Goal: Use online tool/utility: Utilize a website feature to perform a specific function

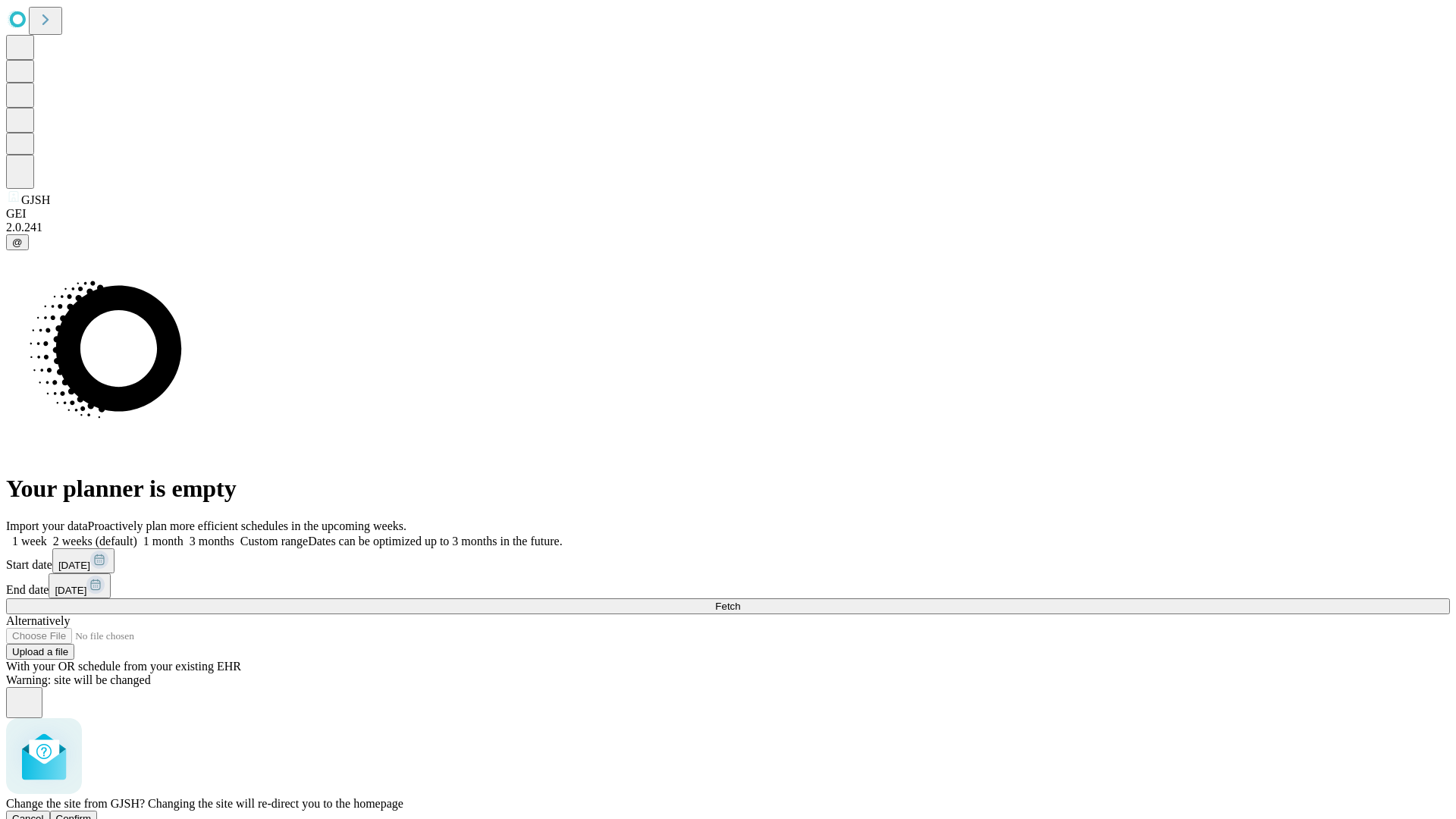
click at [91, 813] on span "Confirm" at bounding box center [74, 818] width 36 height 11
click at [47, 535] on label "1 week" at bounding box center [26, 541] width 41 height 13
click at [740, 601] on span "Fetch" at bounding box center [727, 606] width 25 height 11
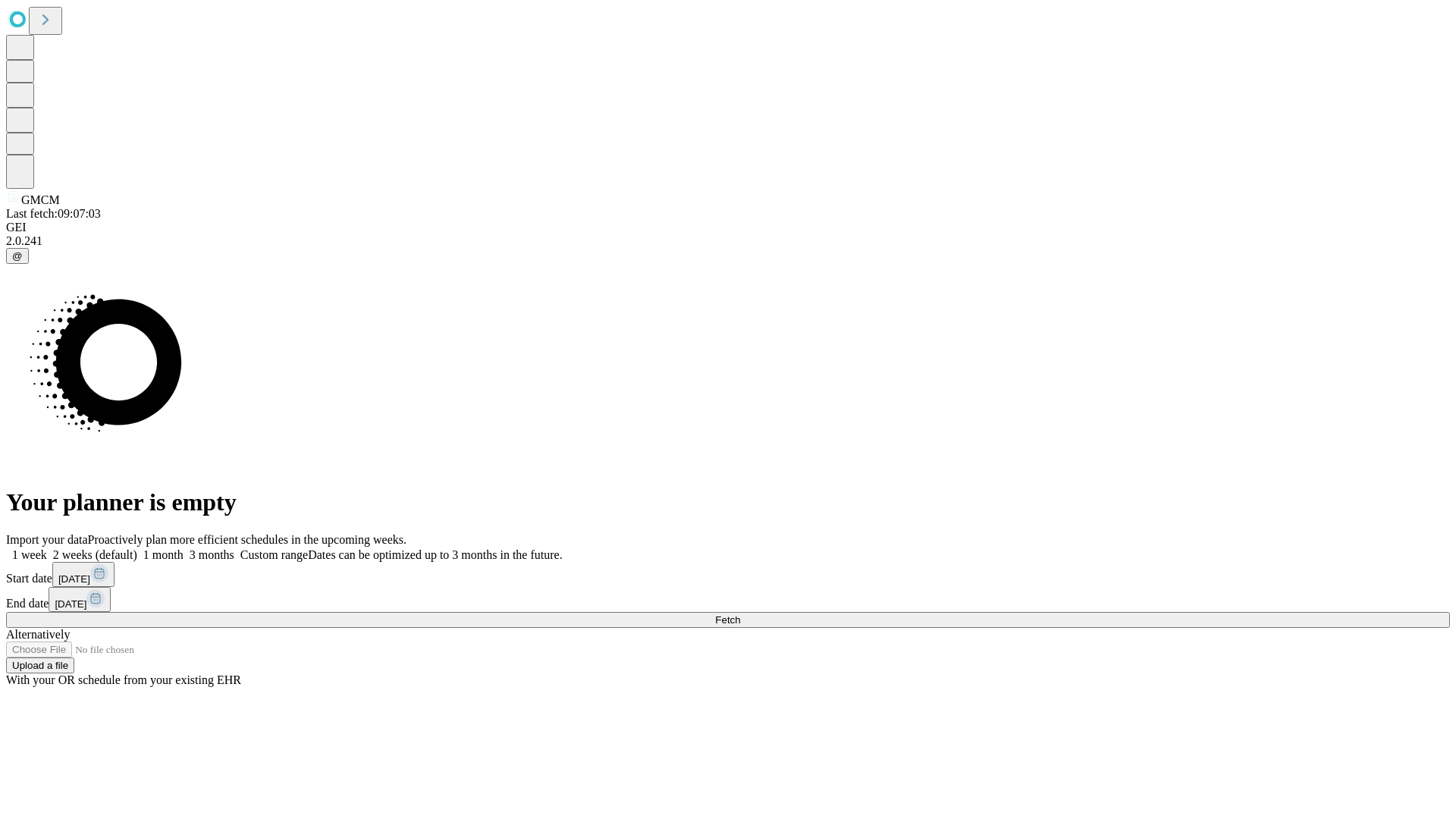
click at [47, 548] on label "1 week" at bounding box center [26, 554] width 41 height 13
click at [740, 615] on span "Fetch" at bounding box center [727, 620] width 25 height 11
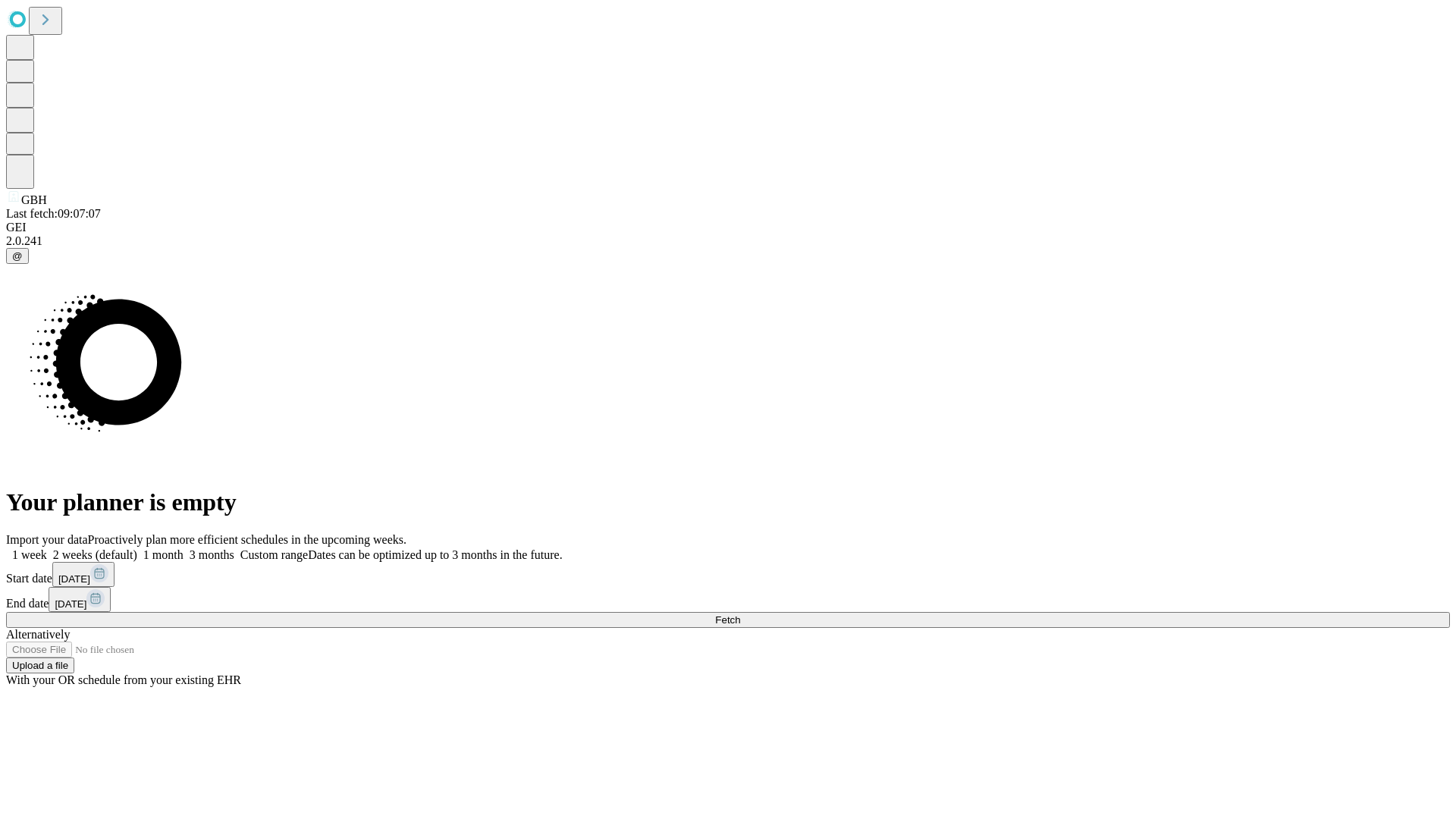
click at [47, 548] on label "1 week" at bounding box center [26, 554] width 41 height 13
click at [740, 615] on span "Fetch" at bounding box center [727, 620] width 25 height 11
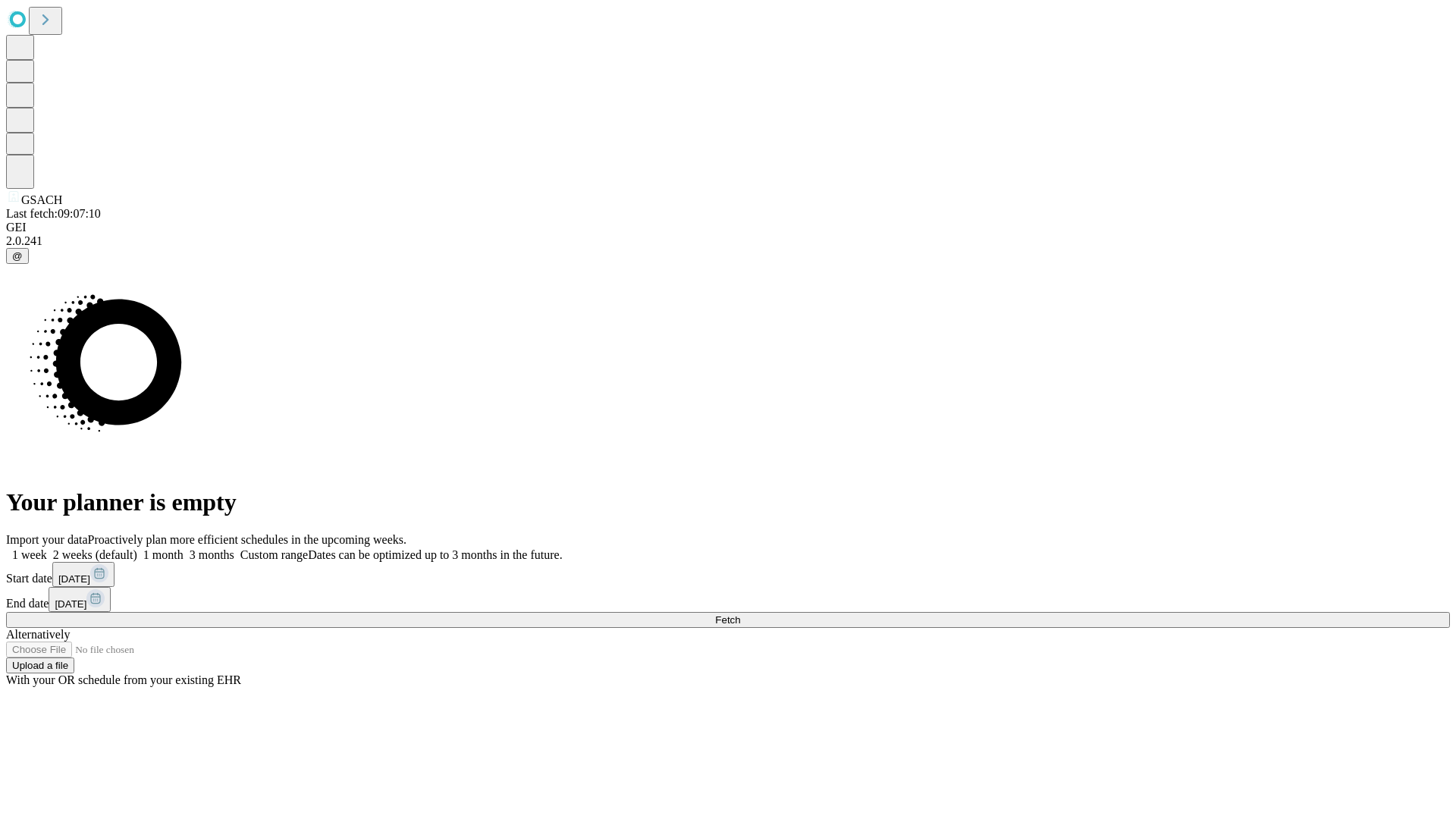
click at [47, 548] on label "1 week" at bounding box center [26, 554] width 41 height 13
click at [740, 615] on span "Fetch" at bounding box center [727, 620] width 25 height 11
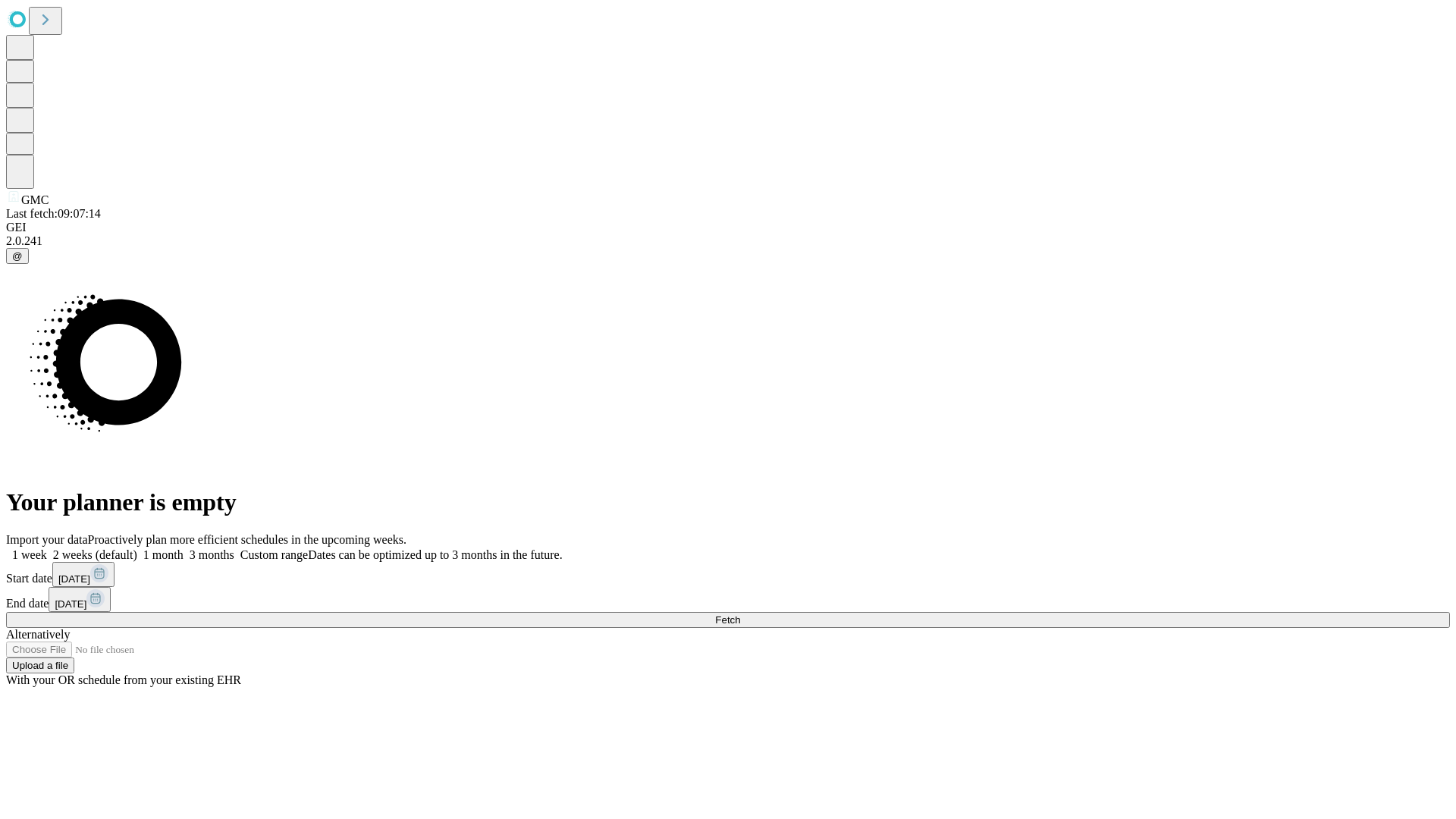
click at [47, 548] on label "1 week" at bounding box center [26, 554] width 41 height 13
click at [740, 615] on span "Fetch" at bounding box center [727, 620] width 25 height 11
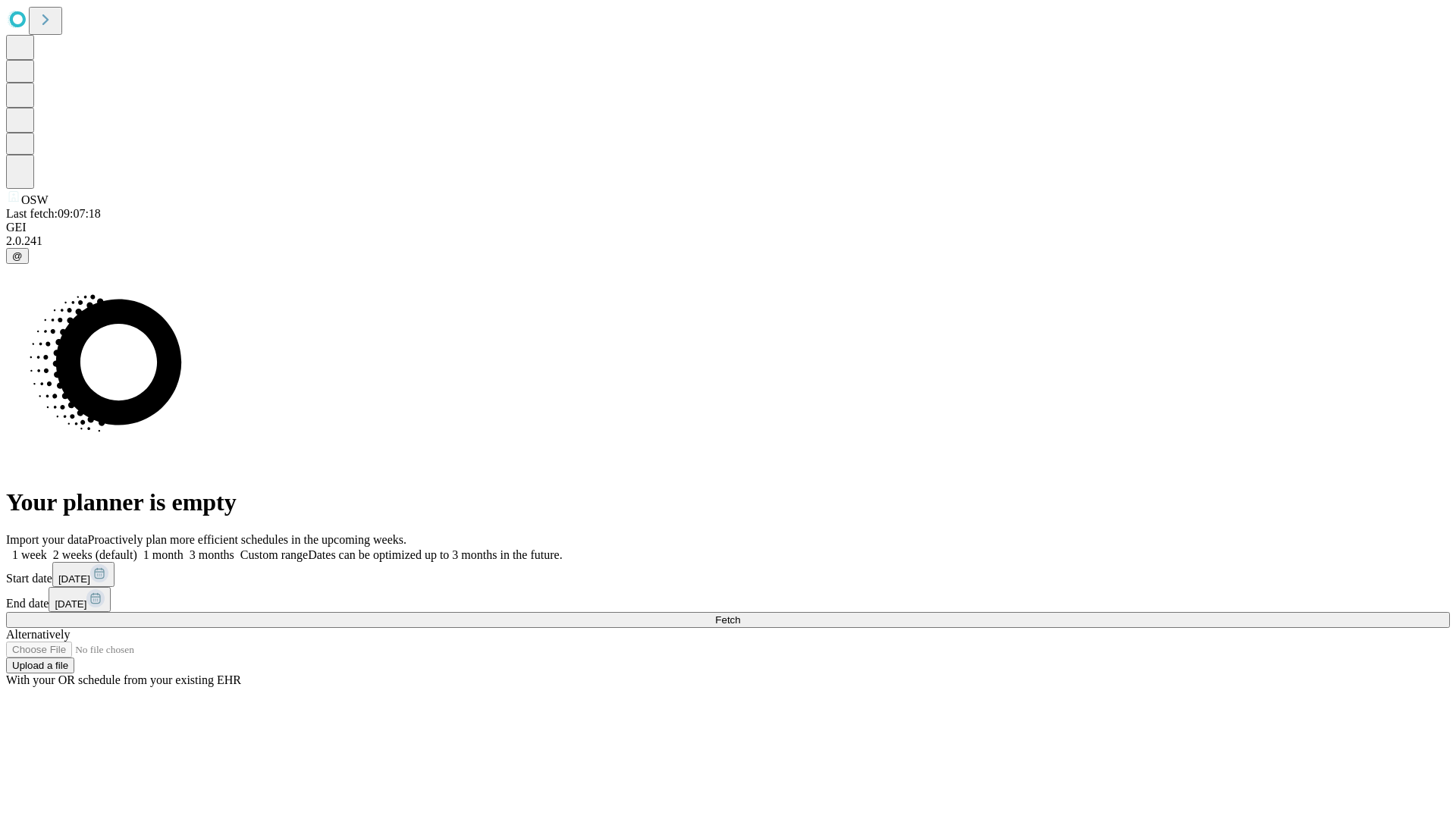
click at [47, 548] on label "1 week" at bounding box center [26, 554] width 41 height 13
click at [740, 615] on span "Fetch" at bounding box center [727, 620] width 25 height 11
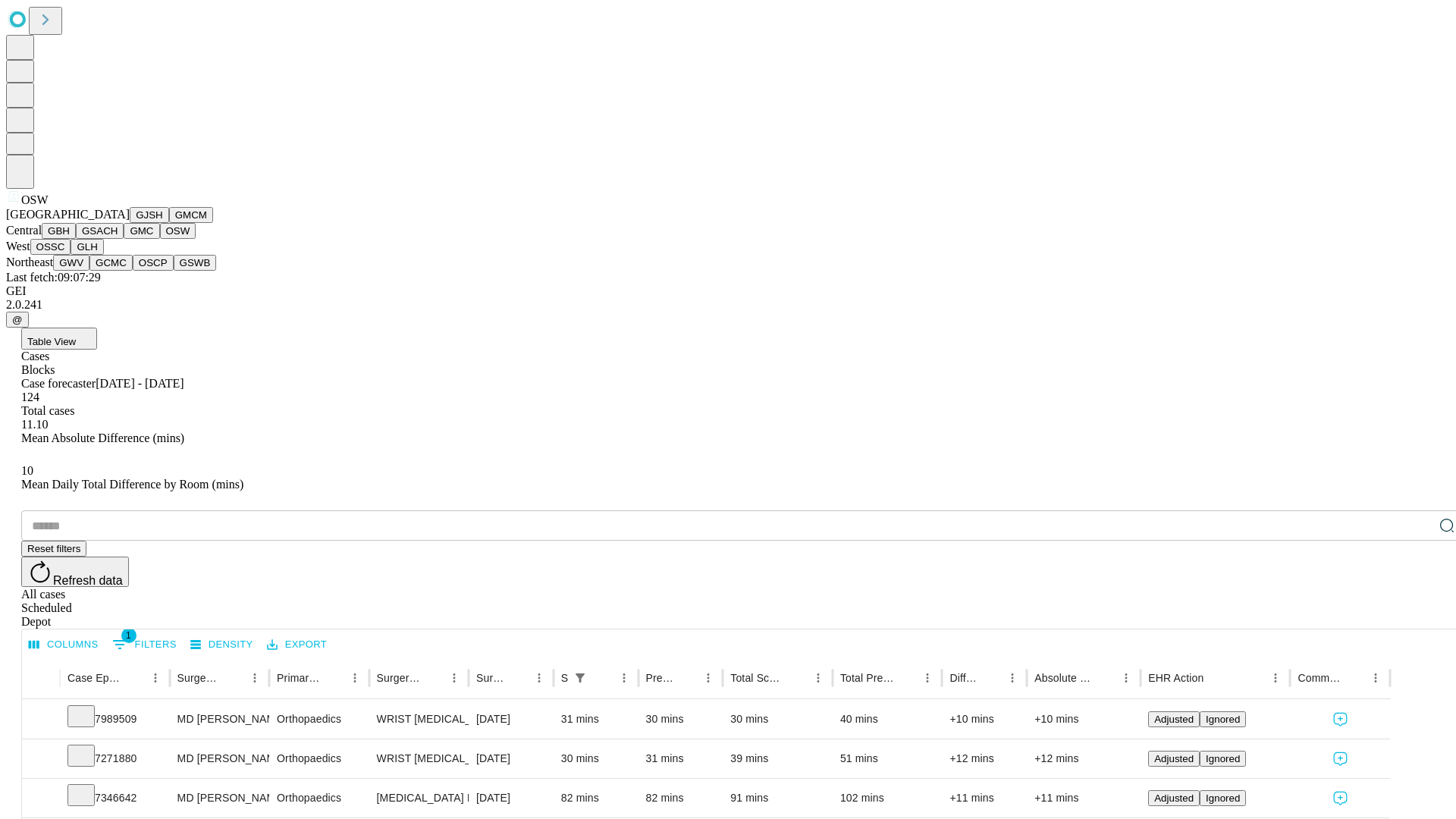
click at [71, 255] on button "OSSC" at bounding box center [50, 247] width 41 height 16
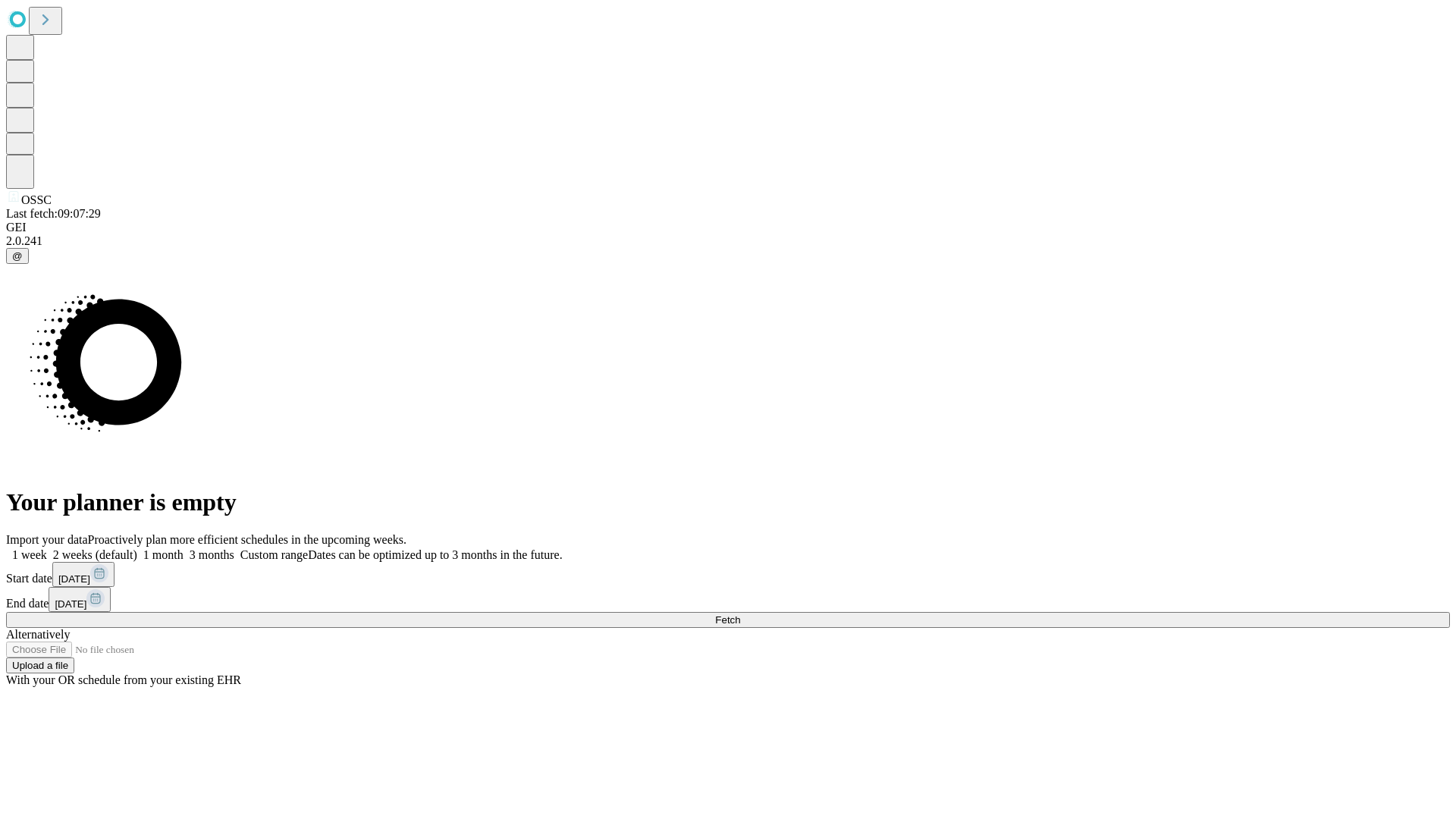
click at [47, 548] on label "1 week" at bounding box center [26, 554] width 41 height 13
click at [740, 615] on span "Fetch" at bounding box center [727, 620] width 25 height 11
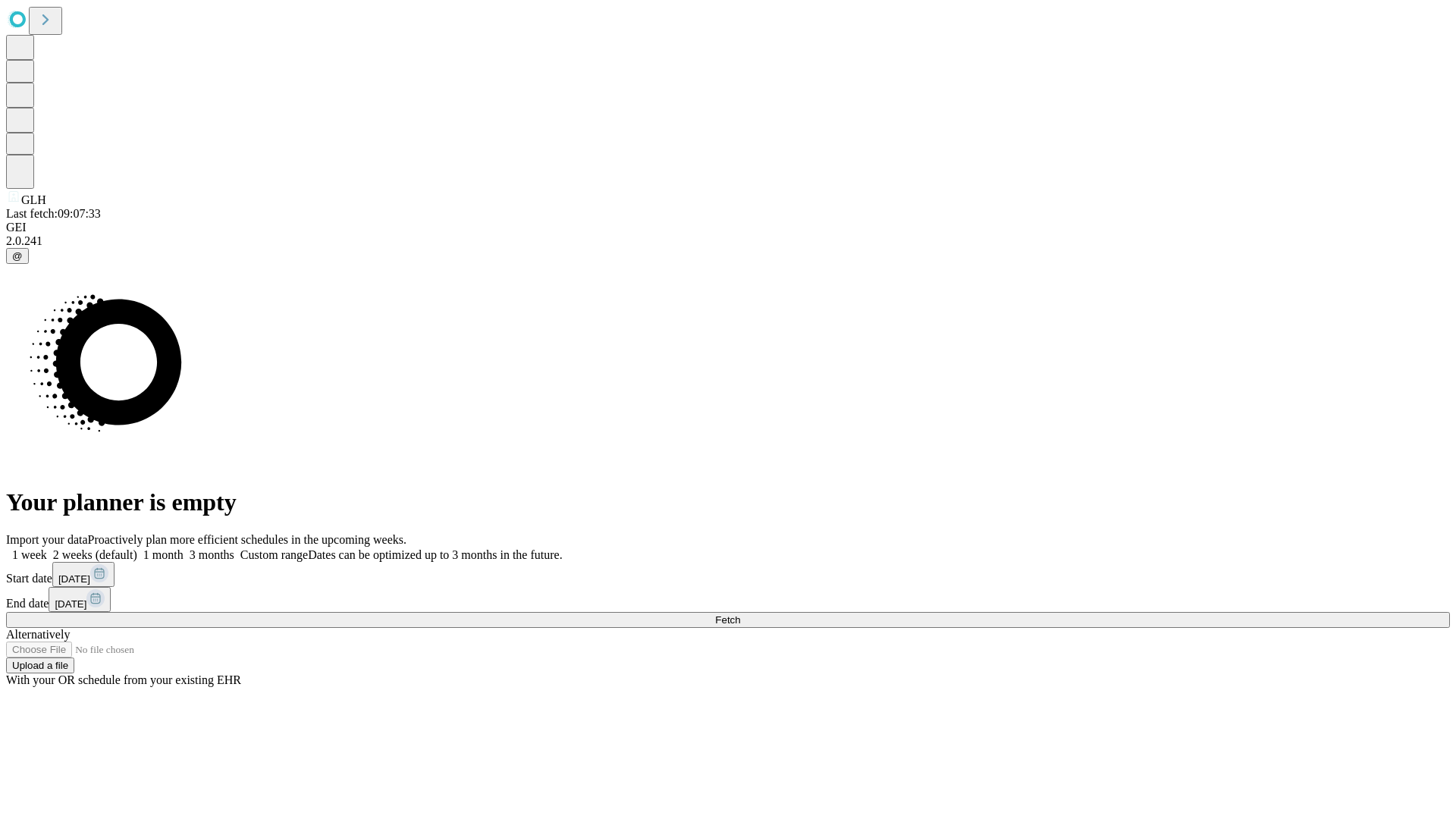
click at [47, 548] on label "1 week" at bounding box center [26, 554] width 41 height 13
click at [740, 615] on span "Fetch" at bounding box center [727, 620] width 25 height 11
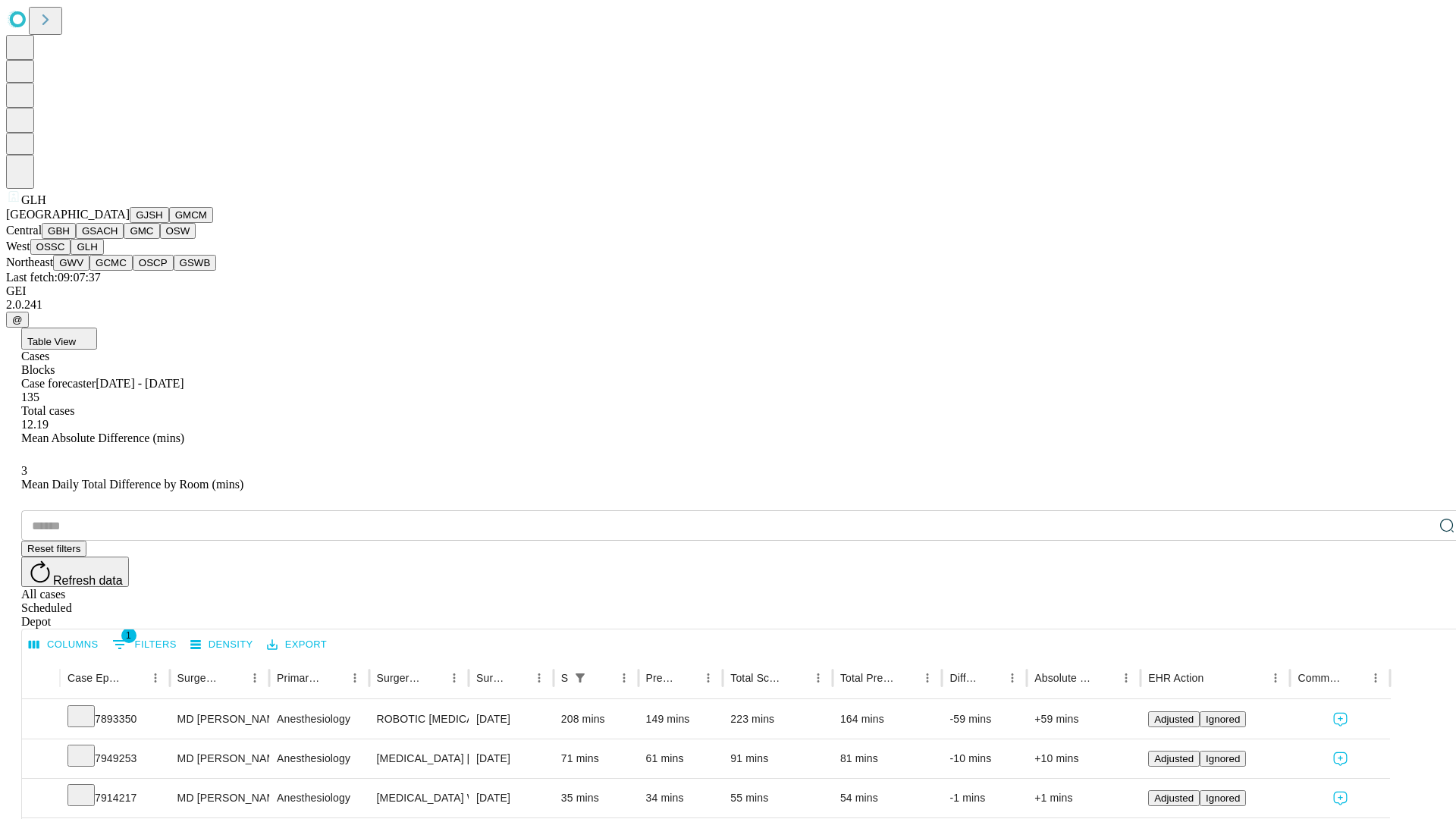
click at [90, 271] on button "GWV" at bounding box center [70, 263] width 36 height 16
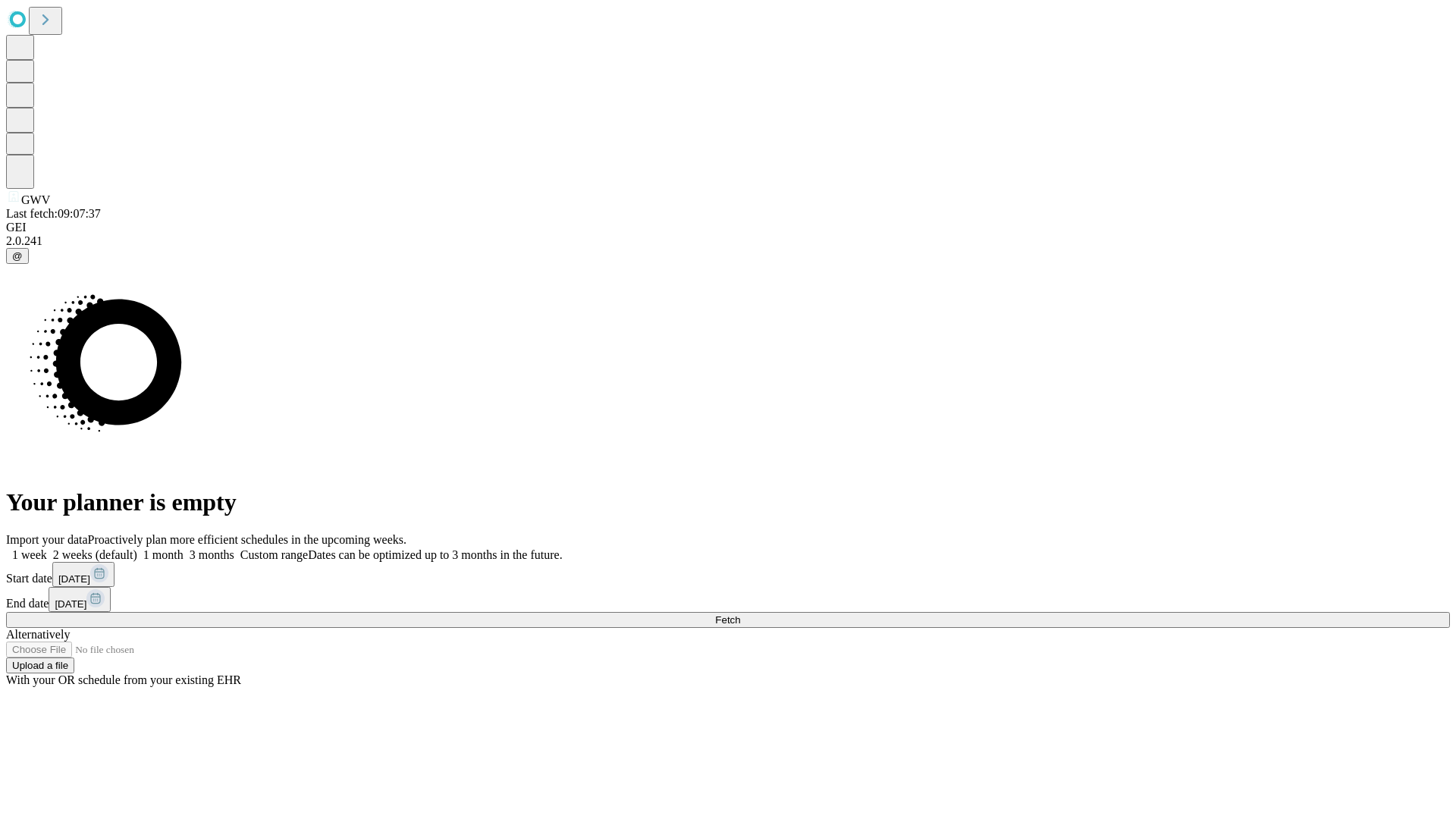
click at [47, 548] on label "1 week" at bounding box center [26, 554] width 41 height 13
click at [740, 615] on span "Fetch" at bounding box center [727, 620] width 25 height 11
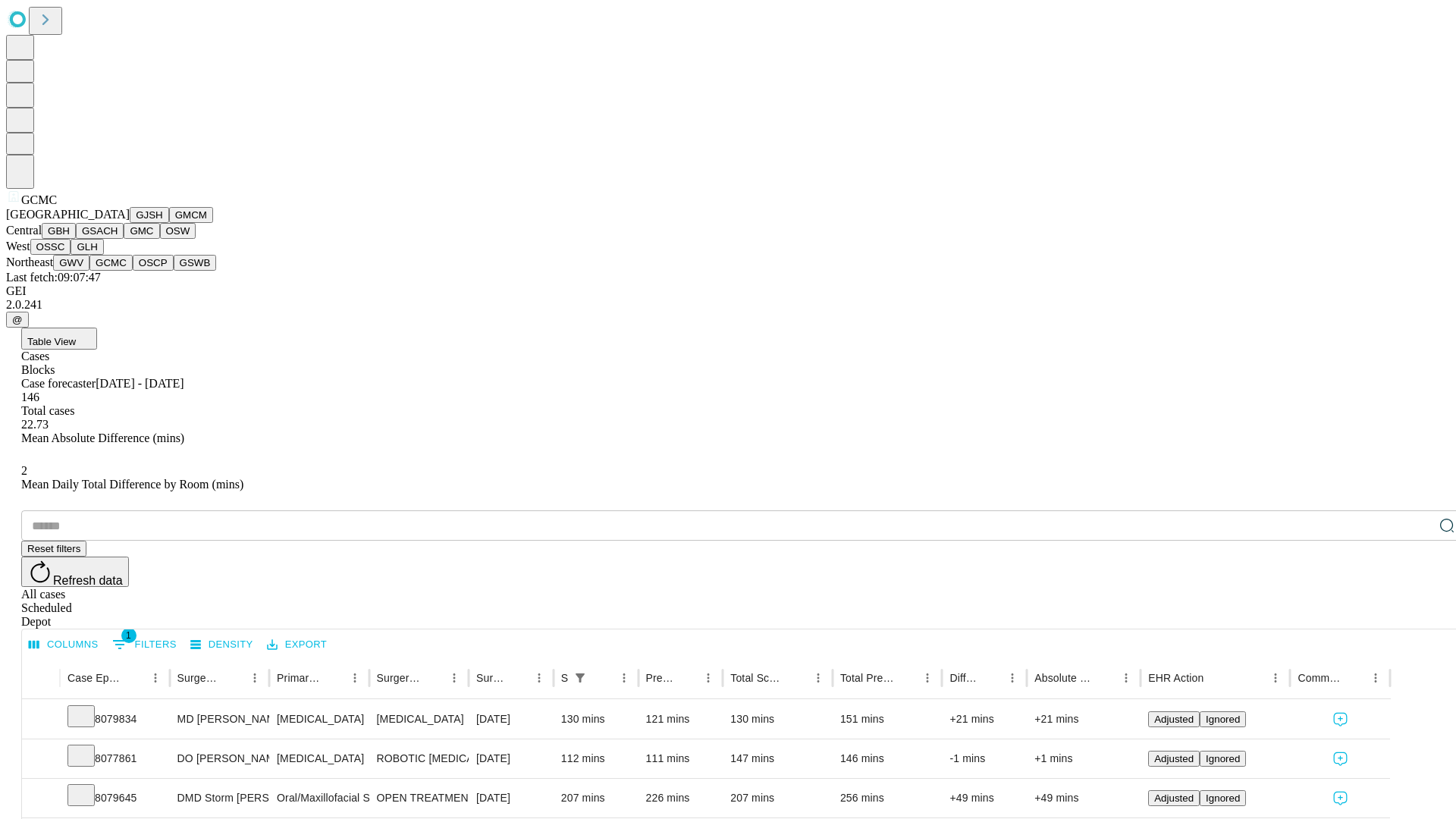
click at [133, 271] on button "OSCP" at bounding box center [153, 263] width 41 height 16
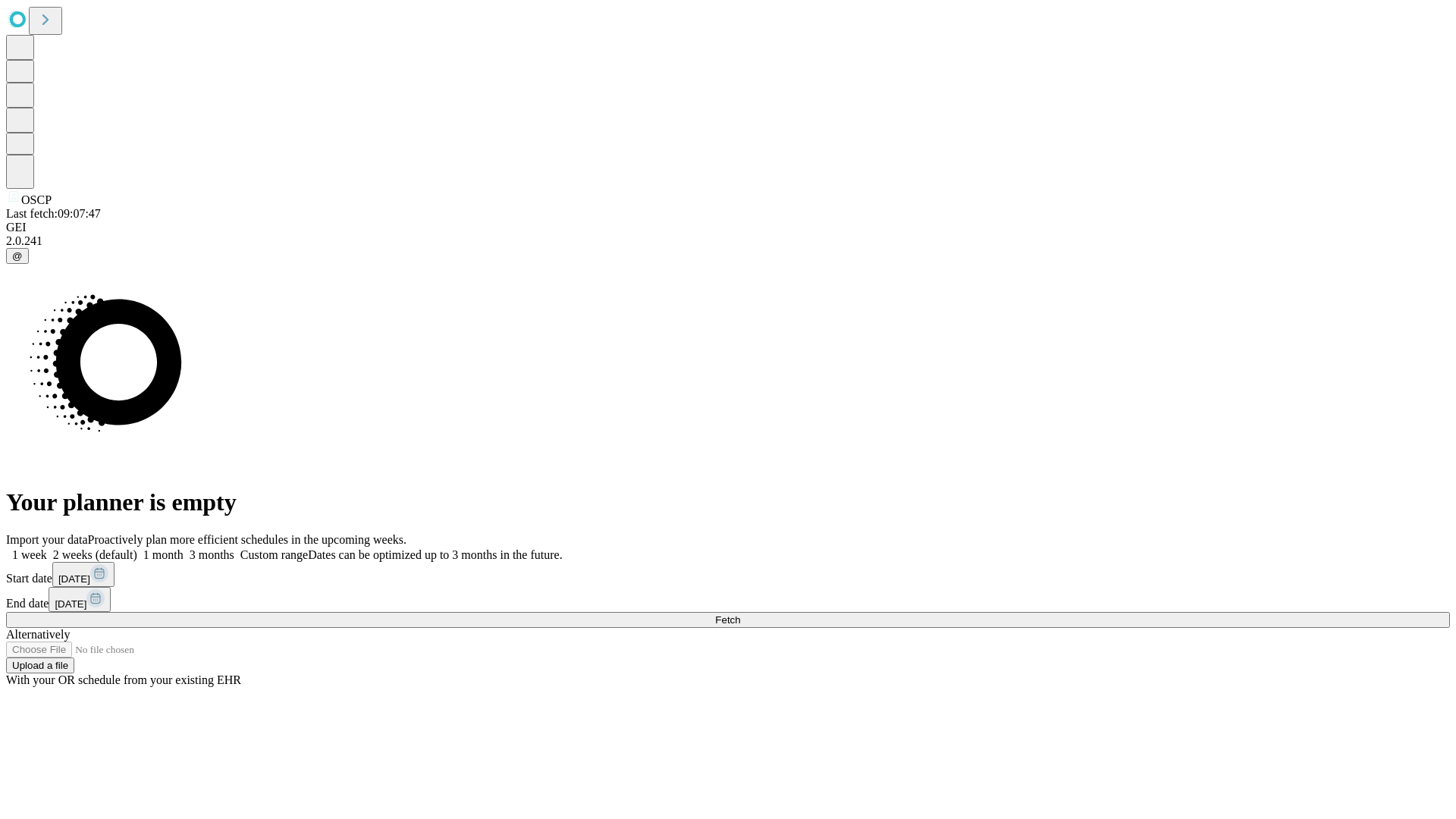
click at [740, 615] on span "Fetch" at bounding box center [727, 620] width 25 height 11
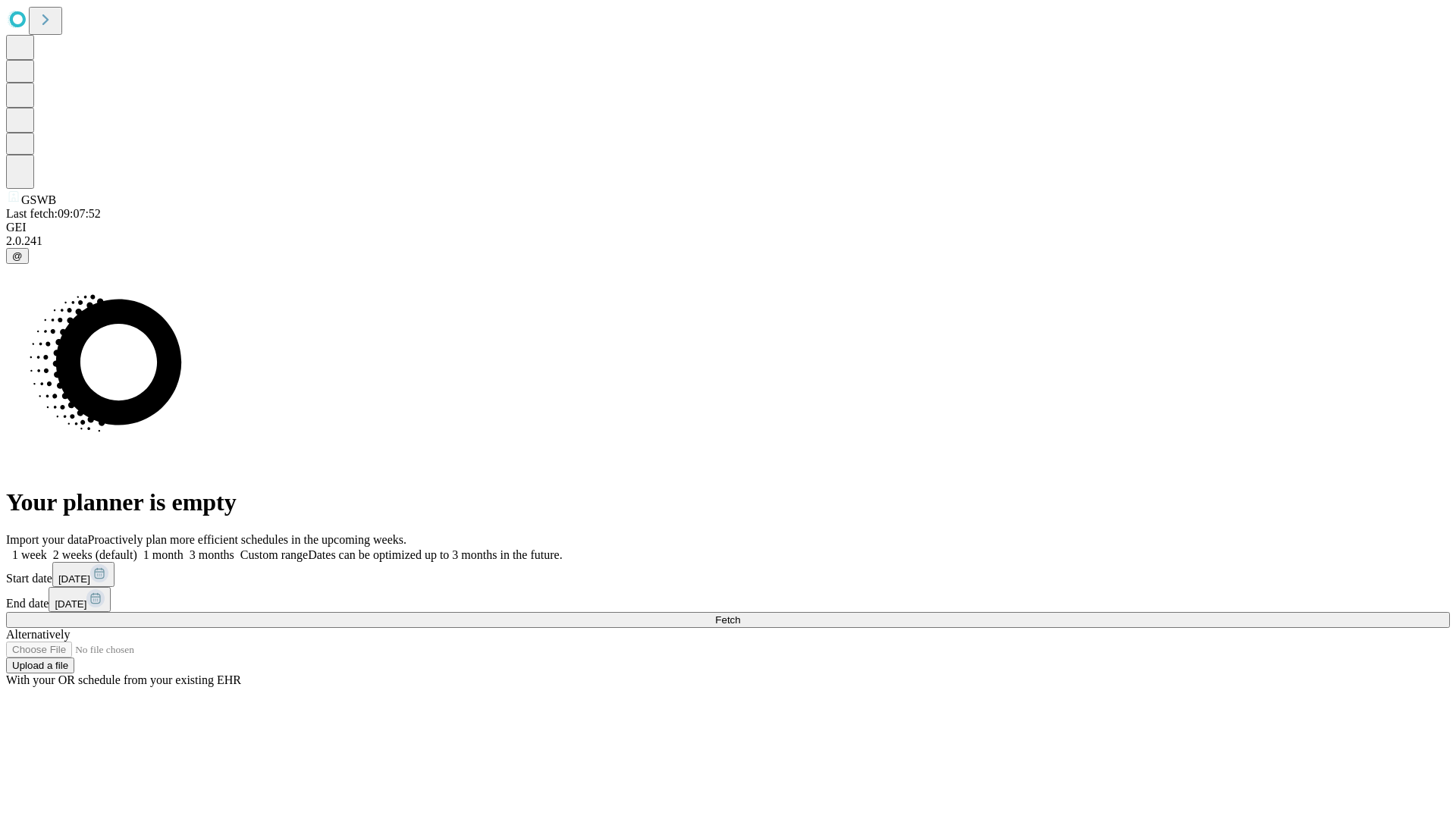
click at [47, 548] on label "1 week" at bounding box center [26, 554] width 41 height 13
click at [740, 615] on span "Fetch" at bounding box center [727, 620] width 25 height 11
